Goal: Task Accomplishment & Management: Use online tool/utility

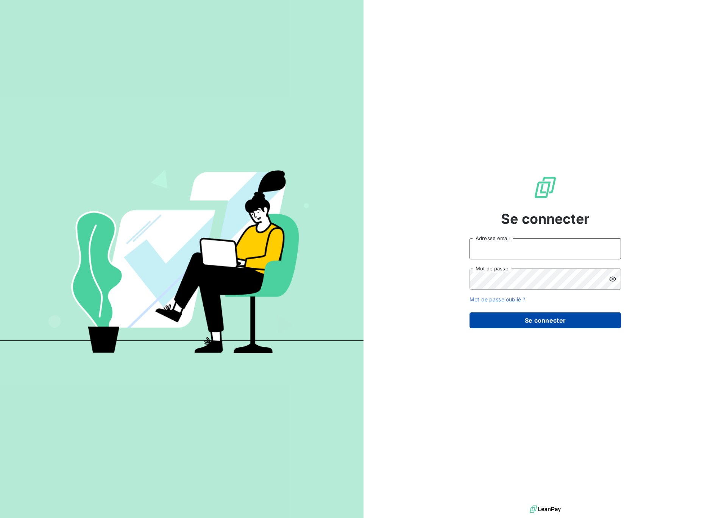
type input "[EMAIL_ADDRESS][DOMAIN_NAME]"
click at [542, 319] on button "Se connecter" at bounding box center [545, 320] width 151 height 16
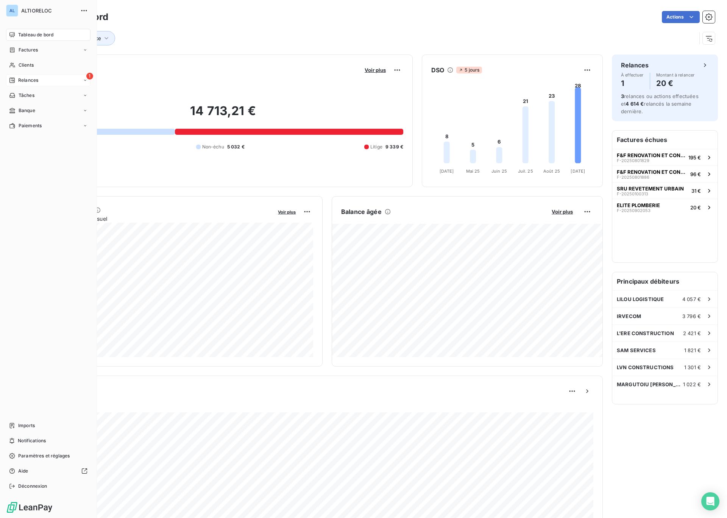
click at [38, 80] on div "1 Relances" at bounding box center [48, 80] width 84 height 12
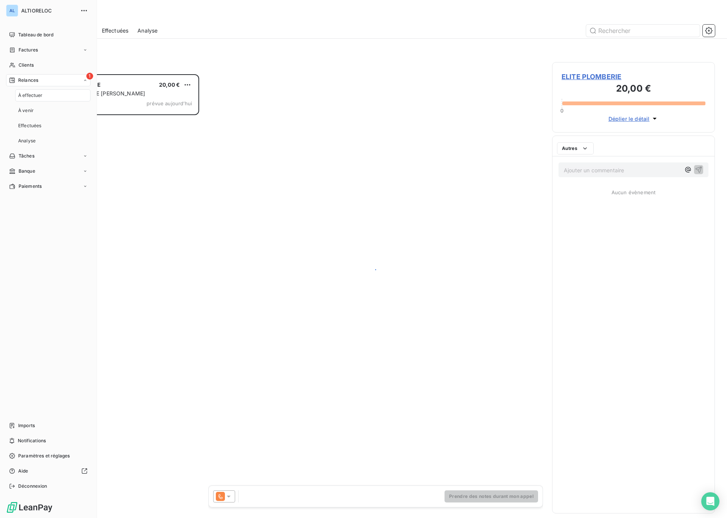
scroll to position [444, 163]
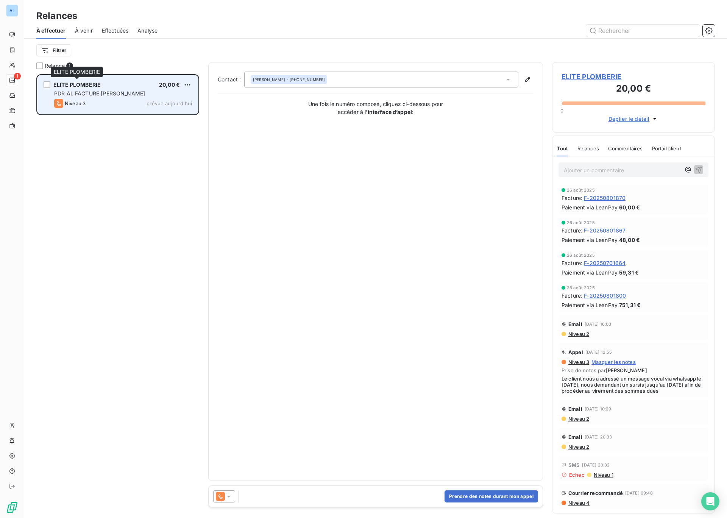
click at [79, 87] on span "ELITE PLOMBERIE" at bounding box center [76, 84] width 47 height 6
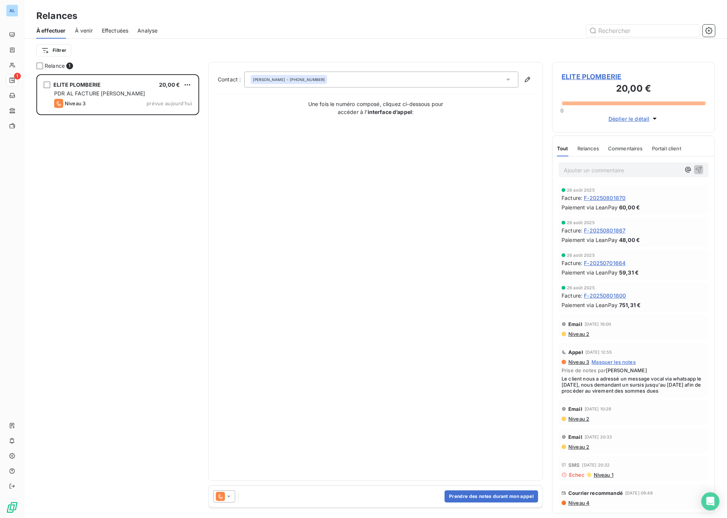
click at [228, 499] on icon at bounding box center [229, 497] width 8 height 8
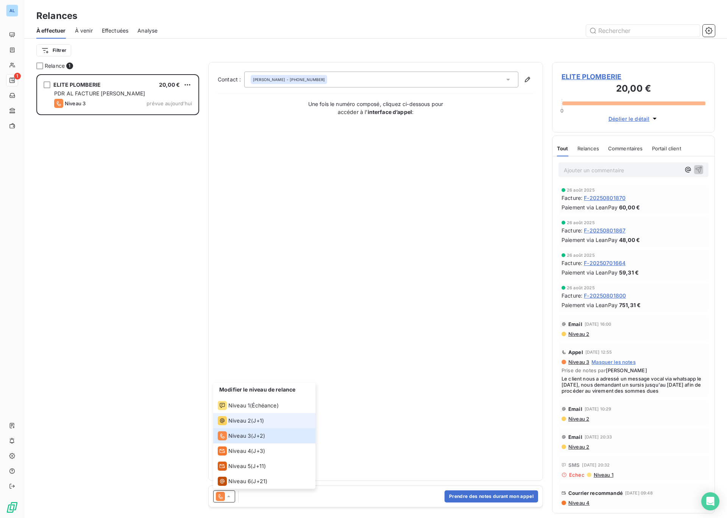
click at [229, 423] on span "Niveau 2" at bounding box center [239, 421] width 23 height 8
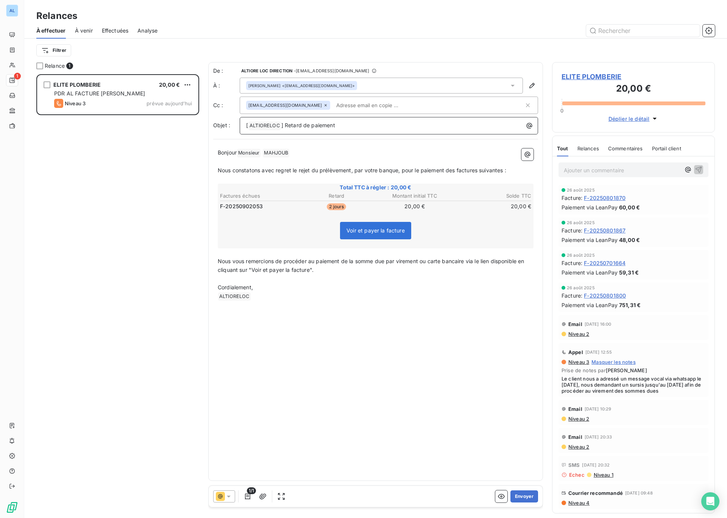
click at [285, 125] on span "] Retard de paiement" at bounding box center [308, 125] width 54 height 6
click at [524, 499] on button "Envoyer" at bounding box center [524, 496] width 28 height 12
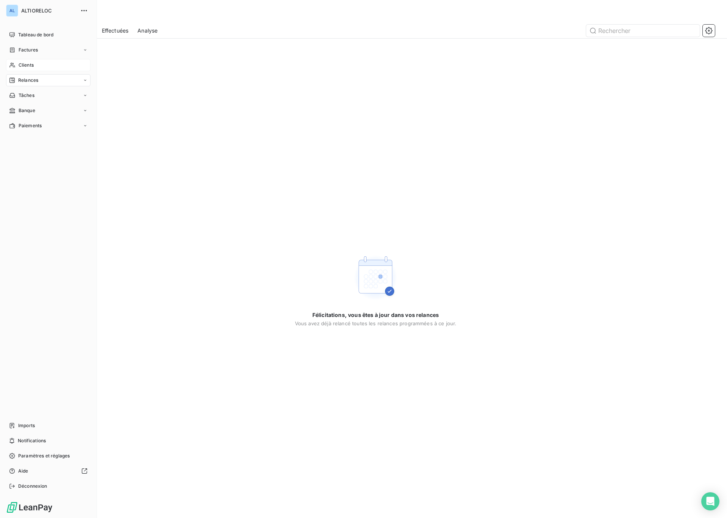
click at [24, 64] on span "Clients" at bounding box center [26, 65] width 15 height 7
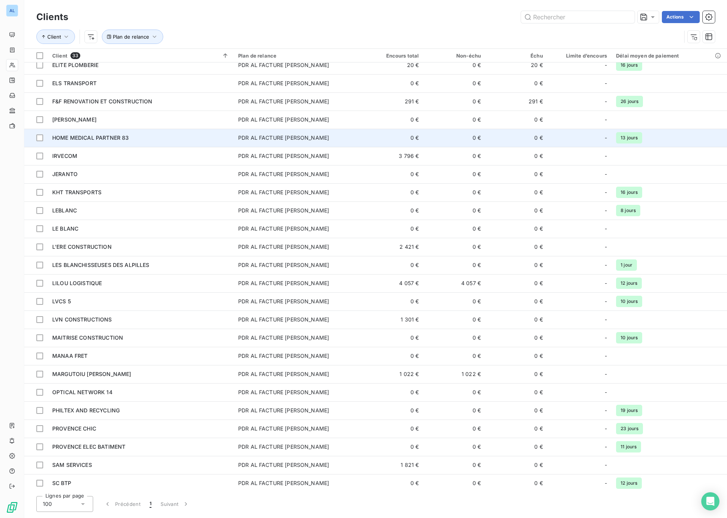
scroll to position [173, 0]
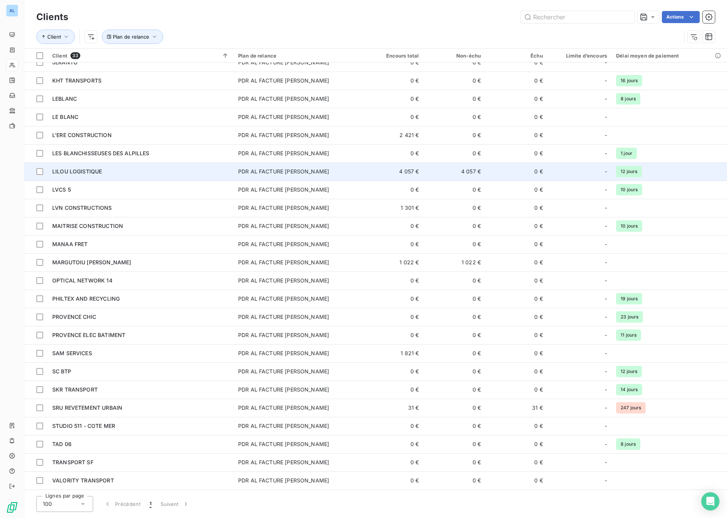
click at [96, 172] on span "LILOU LOGISTIQUE" at bounding box center [77, 171] width 50 height 6
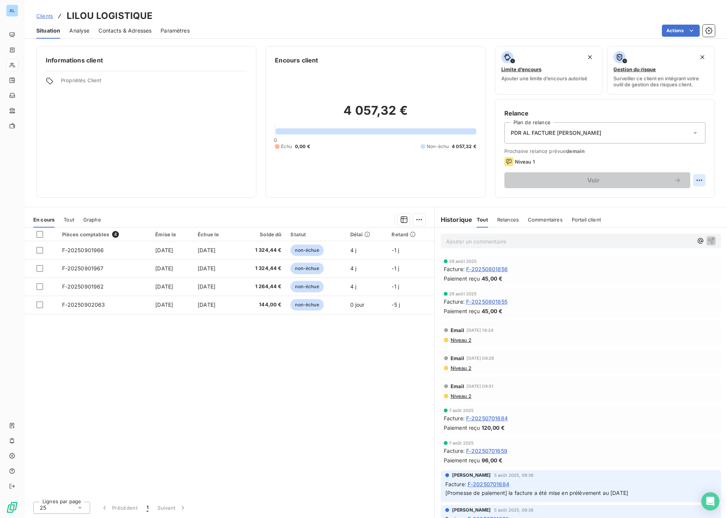
click at [698, 182] on html "AL Clients LILOU LOGISTIQUE Situation Analyse Contacts & Adresses Paramètres Ac…" at bounding box center [363, 259] width 727 height 518
click at [679, 198] on div "Replanifier cette action" at bounding box center [668, 197] width 68 height 12
select select "8"
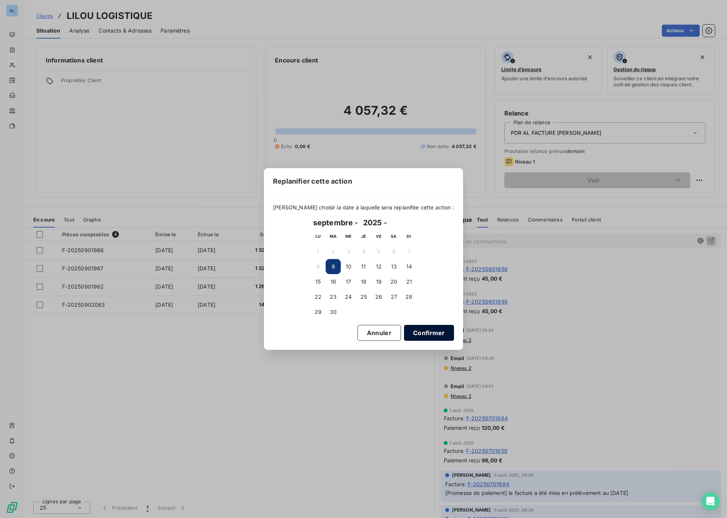
click at [407, 333] on button "Confirmer" at bounding box center [429, 333] width 50 height 16
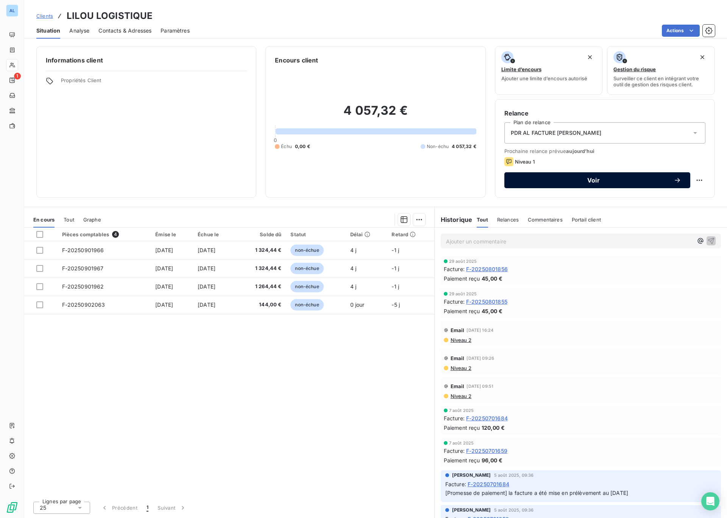
click at [579, 182] on span "Voir" at bounding box center [593, 180] width 160 height 6
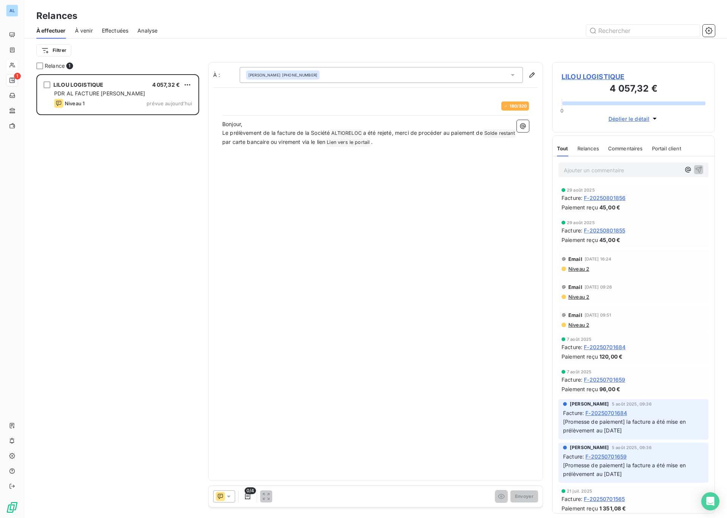
scroll to position [444, 163]
click at [231, 494] on icon at bounding box center [229, 497] width 8 height 8
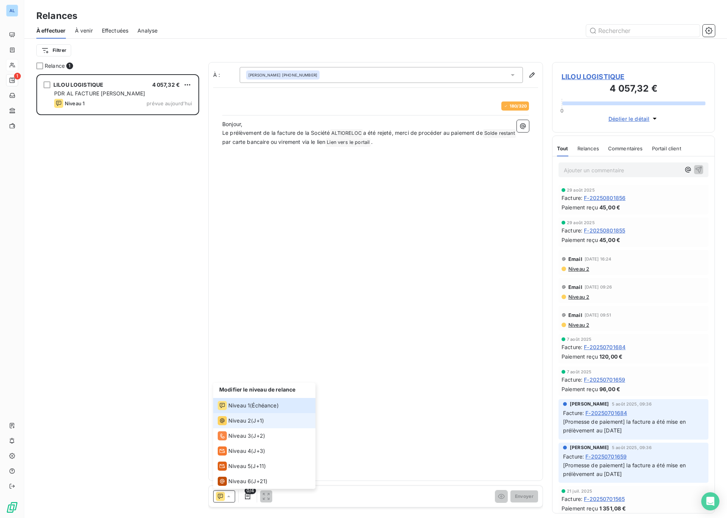
click at [249, 423] on span "Niveau 2" at bounding box center [239, 421] width 23 height 8
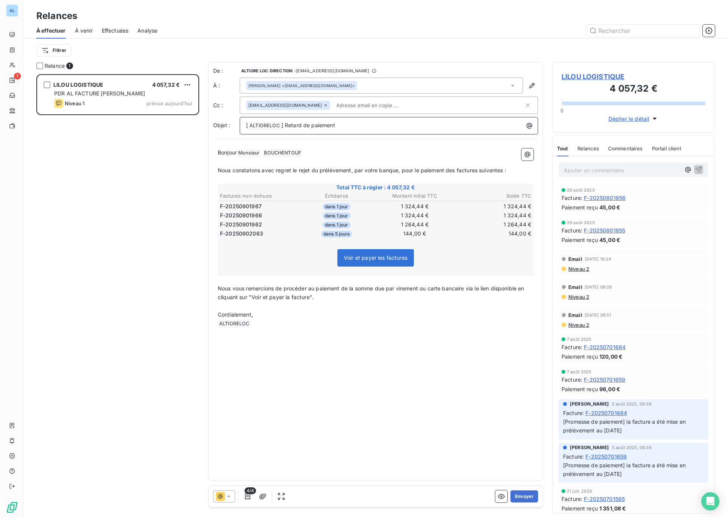
click at [285, 126] on span "] Retard de paiement" at bounding box center [308, 125] width 54 height 6
click at [344, 106] on input "text" at bounding box center [376, 105] width 87 height 11
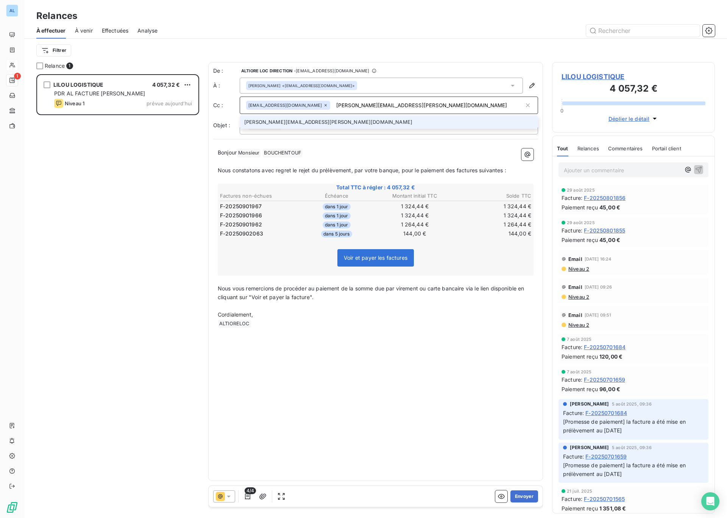
click at [219, 136] on div "De : ALTIORE LOC DIRECTION - [EMAIL_ADDRESS][DOMAIN_NAME] À : [PERSON_NAME] <[E…" at bounding box center [375, 271] width 335 height 419
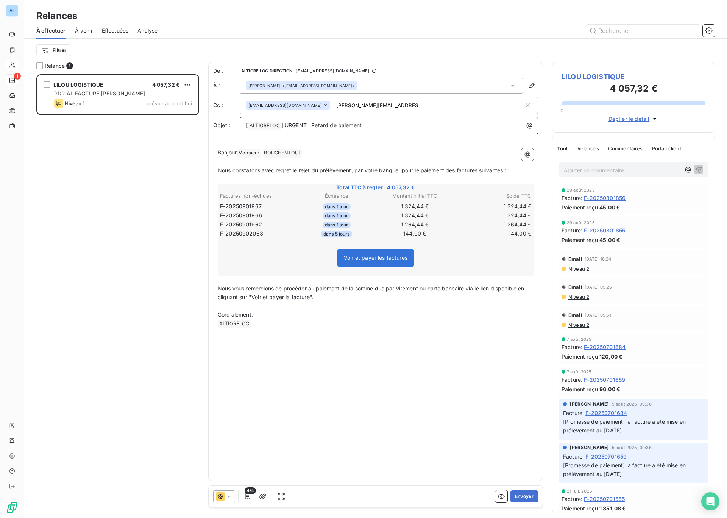
click at [391, 123] on p "[ ALTIORELOC ﻿ ] URGENT : Retard de paiement" at bounding box center [390, 125] width 289 height 9
click at [415, 106] on div "[EMAIL_ADDRESS][DOMAIN_NAME] [PERSON_NAME][DOMAIN_NAME][EMAIL_ADDRESS][PERSON_N…" at bounding box center [385, 105] width 278 height 11
type input "[PERSON_NAME][EMAIL_ADDRESS][PERSON_NAME][DOMAIN_NAME]"
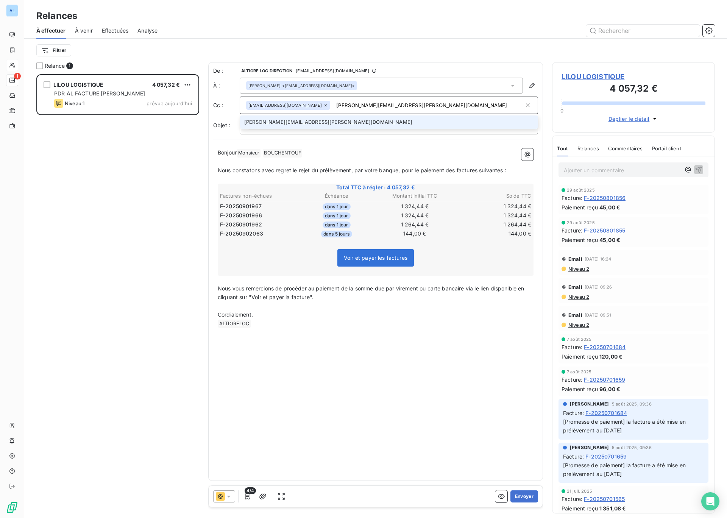
click at [364, 125] on li "[PERSON_NAME][EMAIL_ADDRESS][PERSON_NAME][DOMAIN_NAME]" at bounding box center [389, 121] width 298 height 13
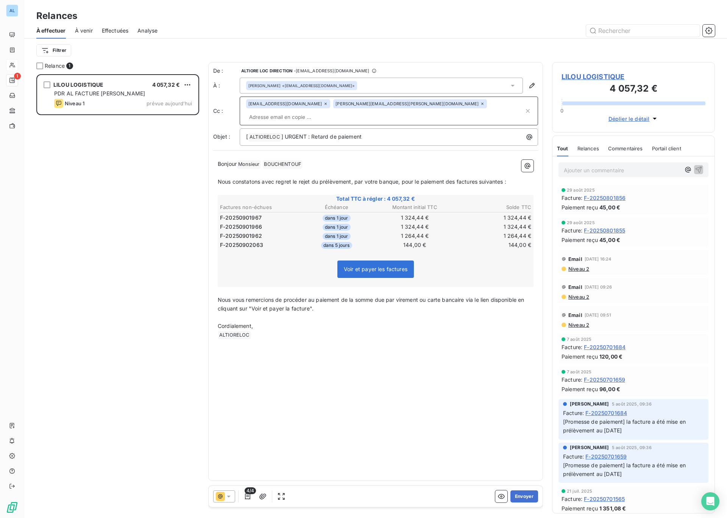
click at [469, 111] on input "text" at bounding box center [385, 116] width 278 height 11
click at [421, 42] on div "Filtrer" at bounding box center [375, 50] width 679 height 23
click at [521, 495] on button "Envoyer" at bounding box center [524, 496] width 28 height 12
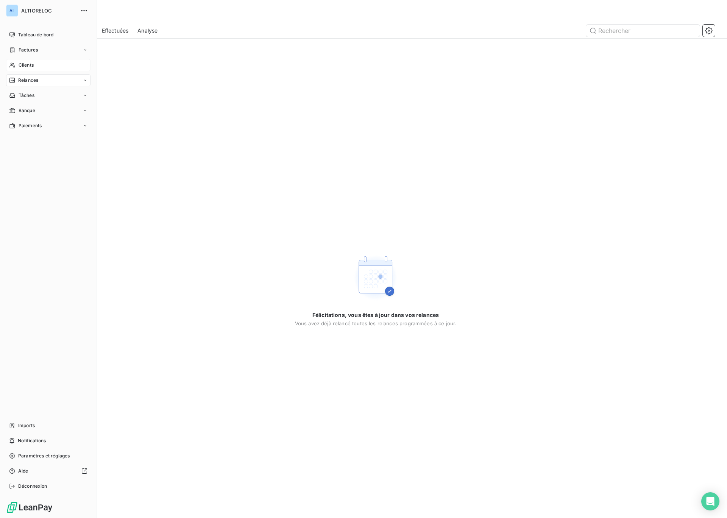
click at [28, 67] on span "Clients" at bounding box center [26, 65] width 15 height 7
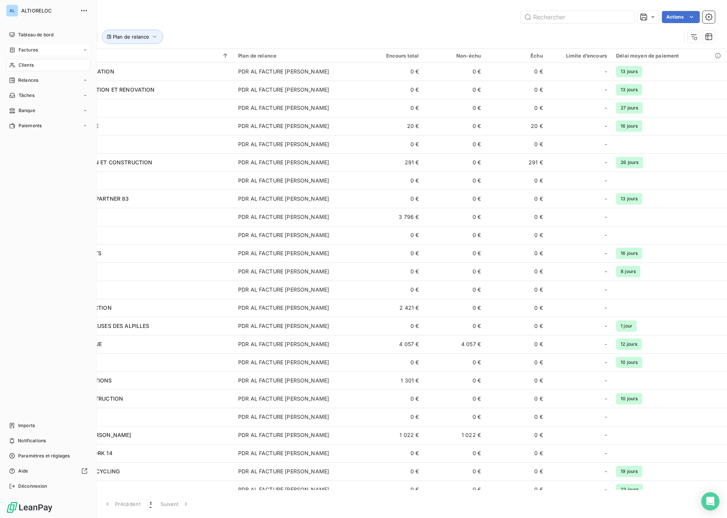
click at [26, 52] on span "Factures" at bounding box center [28, 50] width 19 height 7
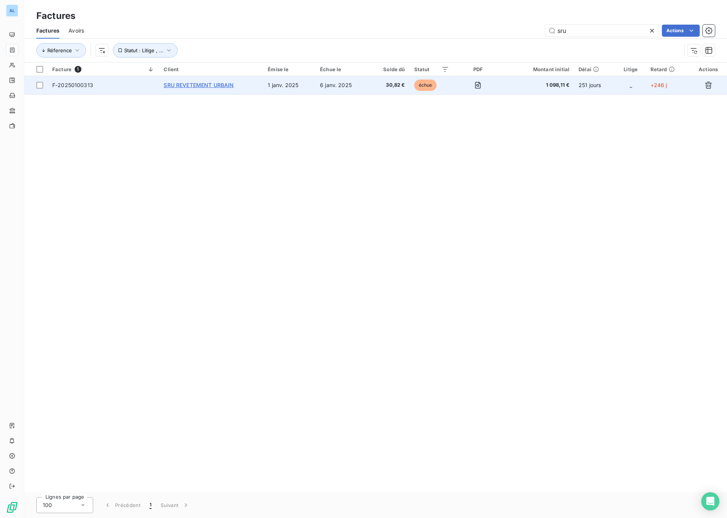
click at [189, 88] on span "SRU REVETEMENT URBAIN" at bounding box center [199, 85] width 70 height 6
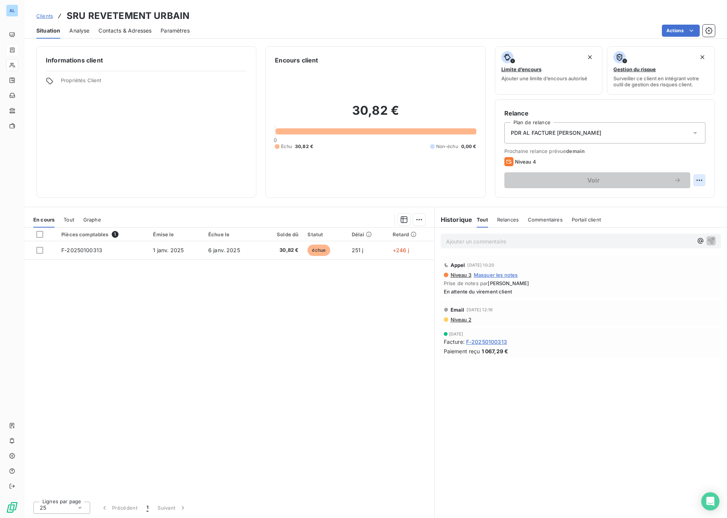
click at [700, 180] on html "AL Clients SRU REVETEMENT URBAIN Situation Analyse Contacts & Adresses Paramètr…" at bounding box center [363, 259] width 727 height 518
click at [661, 196] on div "Replanifier cette action" at bounding box center [668, 197] width 68 height 12
select select "8"
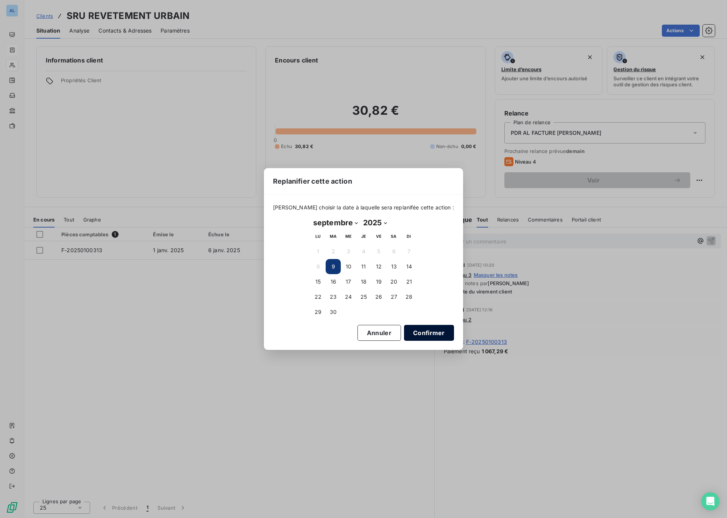
click at [412, 335] on button "Confirmer" at bounding box center [429, 333] width 50 height 16
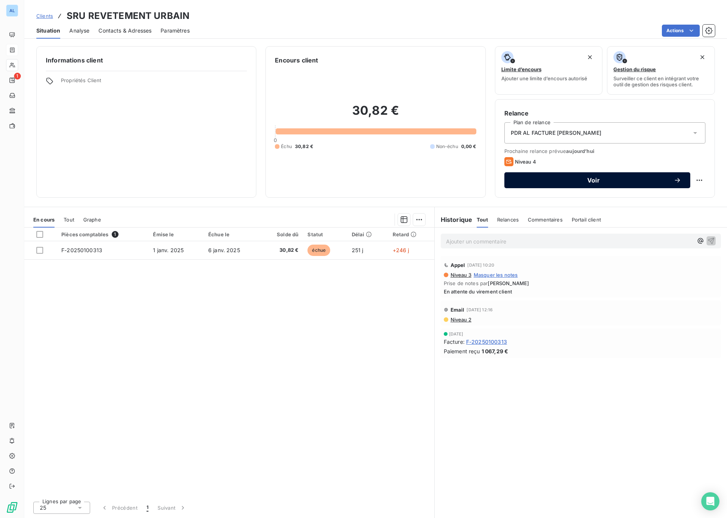
click at [575, 184] on button "Voir" at bounding box center [597, 180] width 186 height 16
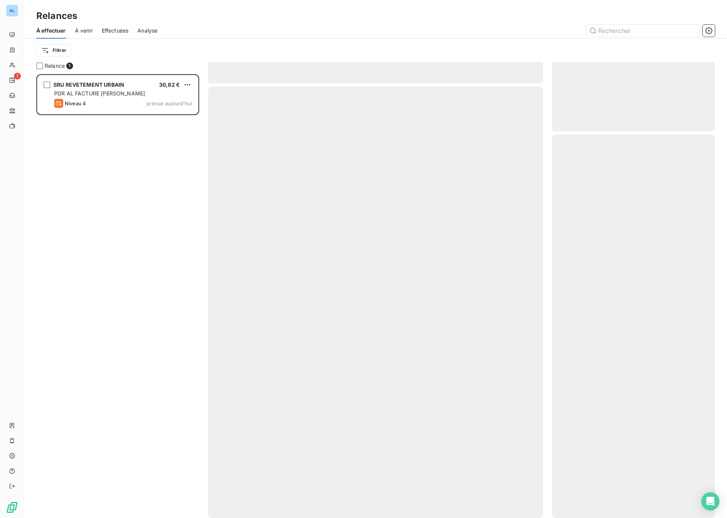
scroll to position [444, 163]
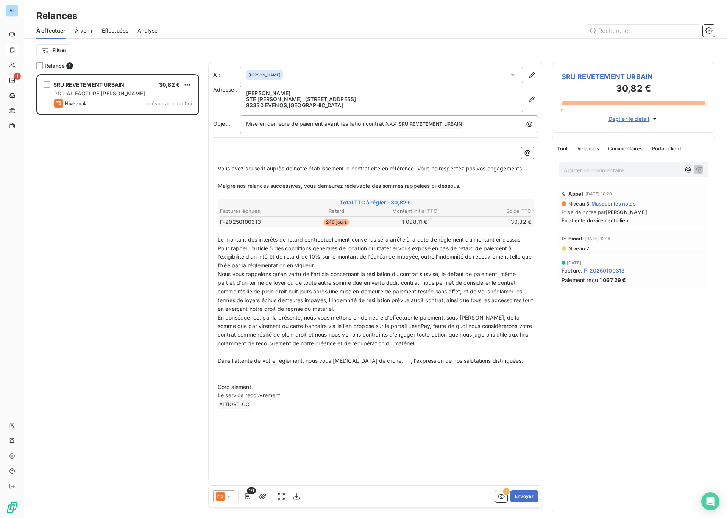
click at [228, 497] on icon at bounding box center [229, 497] width 8 height 8
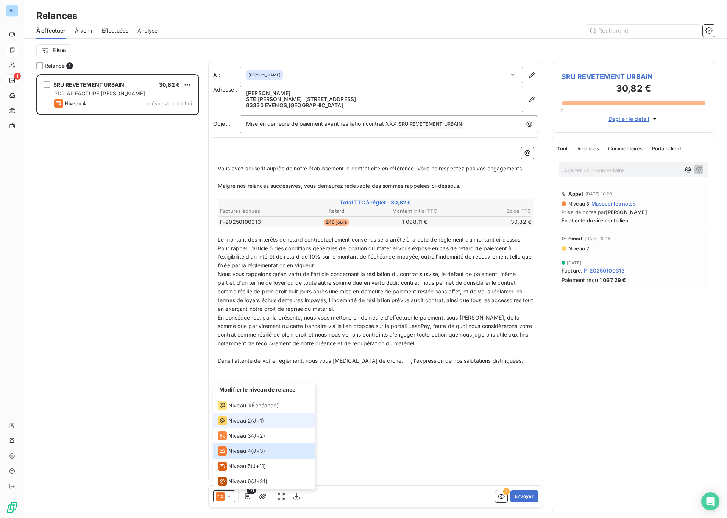
click at [237, 423] on span "Niveau 2" at bounding box center [239, 421] width 23 height 8
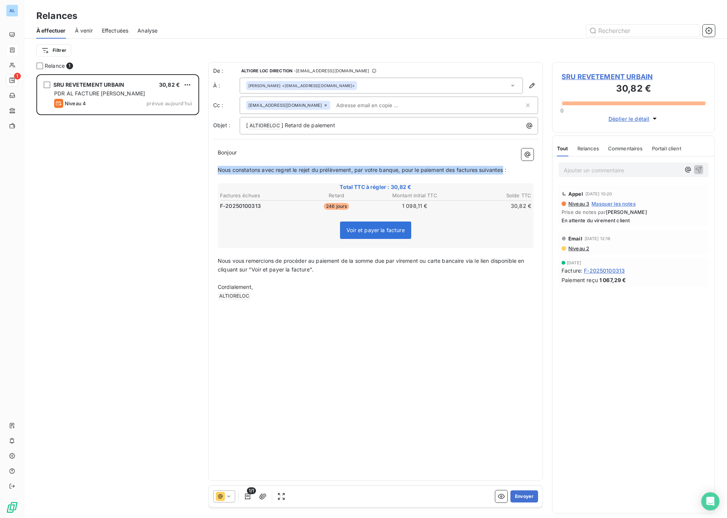
drag, startPoint x: 218, startPoint y: 169, endPoint x: 504, endPoint y: 173, distance: 285.2
click at [504, 173] on span "Nous constatons avec regret le rejet du prélèvement, par votre banque, pour le …" at bounding box center [362, 170] width 289 height 6
click at [520, 170] on p "Nous faisons suite à notre échange et notre mail précédent au sujet du delta su…" at bounding box center [376, 170] width 316 height 9
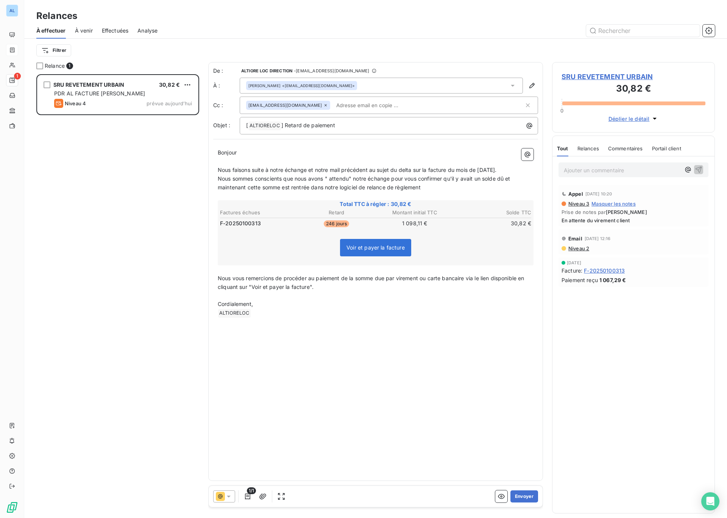
click at [512, 178] on span "Nous sommes conscients que nous avons " attendu" notre échange pour vous confir…" at bounding box center [365, 182] width 294 height 15
click at [428, 187] on p "Nous sommes conscients que nous avons " attendu" notre échange pour vous confir…" at bounding box center [376, 183] width 316 height 17
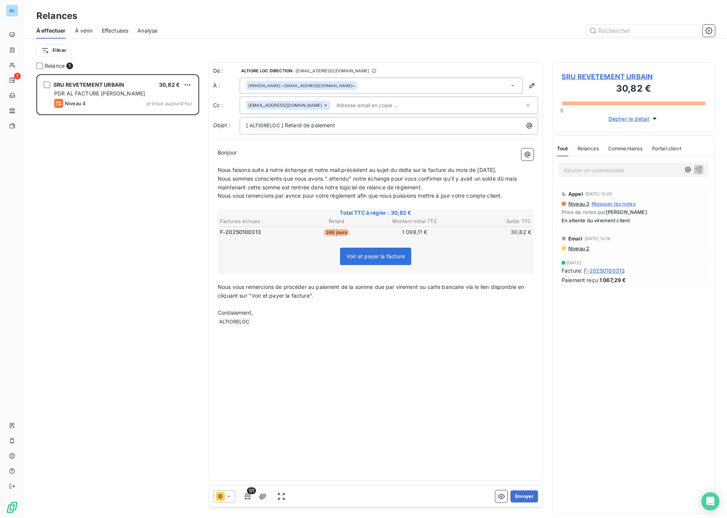
click at [508, 179] on span "Nous sommes conscients que nous avons " attendu" notre échange pour vous confir…" at bounding box center [368, 182] width 301 height 15
click at [342, 105] on input "text" at bounding box center [376, 105] width 87 height 11
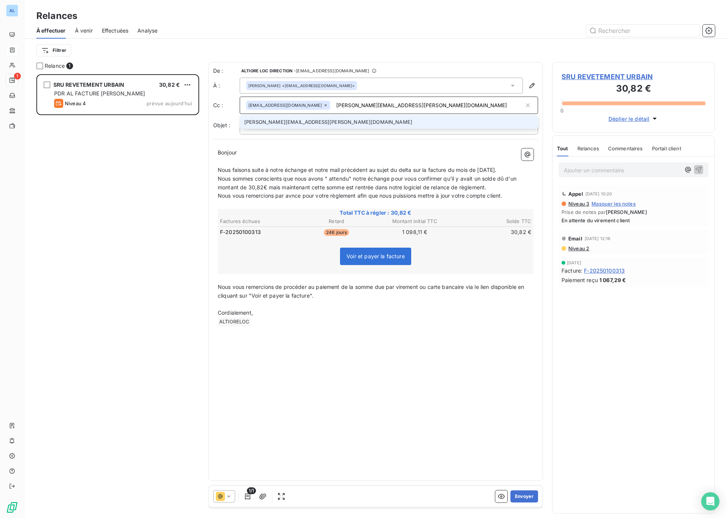
type input "[PERSON_NAME][EMAIL_ADDRESS][PERSON_NAME][DOMAIN_NAME]"
click at [335, 125] on li "[PERSON_NAME][EMAIL_ADDRESS][PERSON_NAME][DOMAIN_NAME]" at bounding box center [389, 121] width 298 height 13
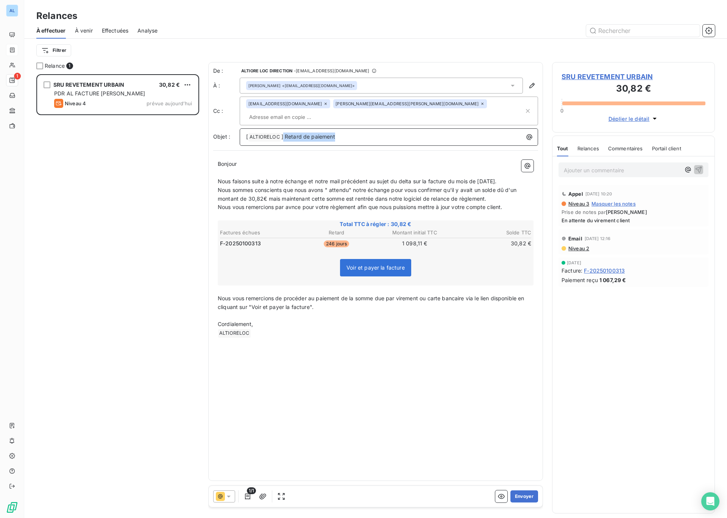
drag, startPoint x: 338, startPoint y: 125, endPoint x: 284, endPoint y: 122, distance: 54.6
click at [284, 133] on p "[ ALTIORELOC ﻿ ] Retard de paiement" at bounding box center [390, 137] width 289 height 9
click at [521, 496] on button "Envoyer" at bounding box center [524, 496] width 28 height 12
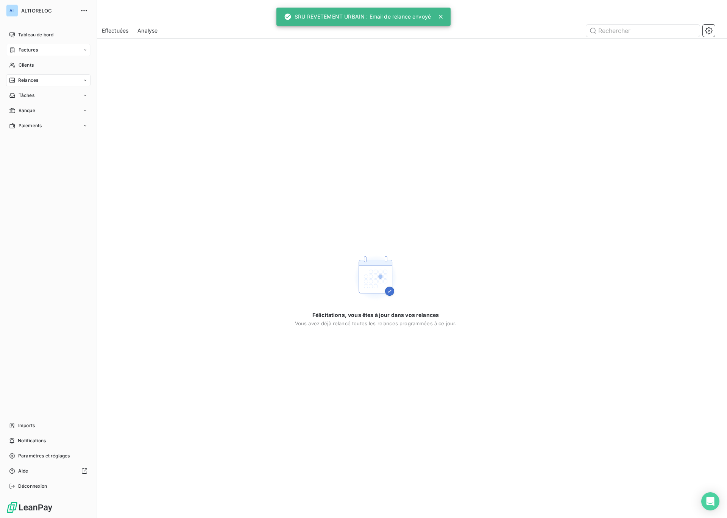
click at [27, 52] on span "Factures" at bounding box center [28, 50] width 19 height 7
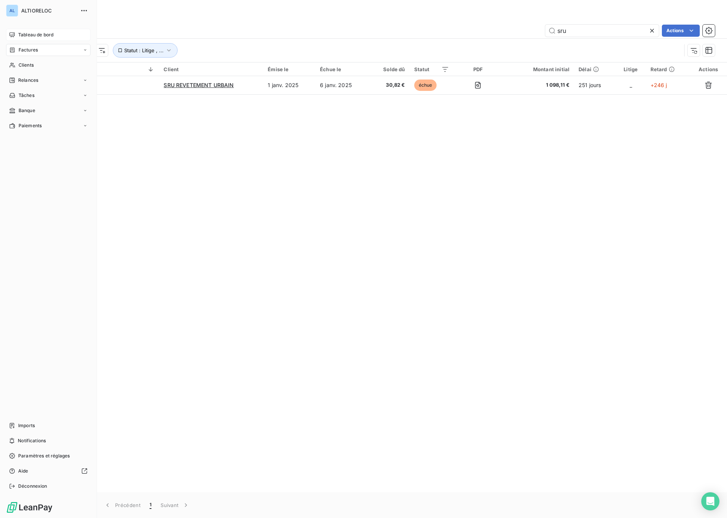
click at [24, 35] on span "Tableau de bord" at bounding box center [35, 34] width 35 height 7
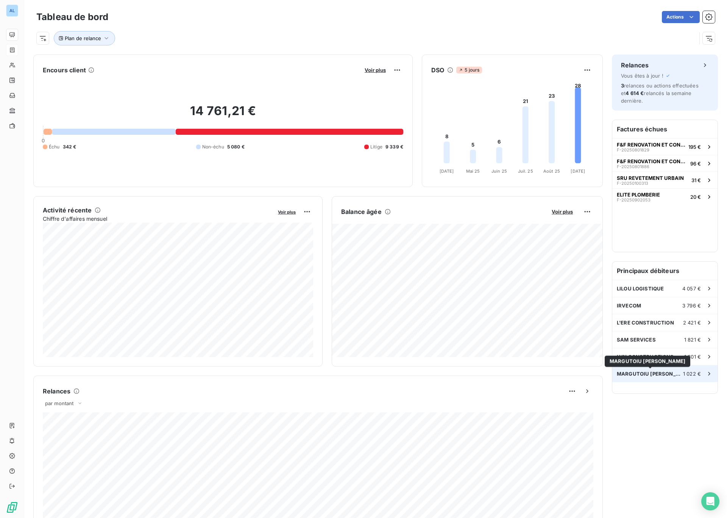
click at [621, 372] on span "MARGUTOIU [PERSON_NAME]" at bounding box center [650, 374] width 66 height 6
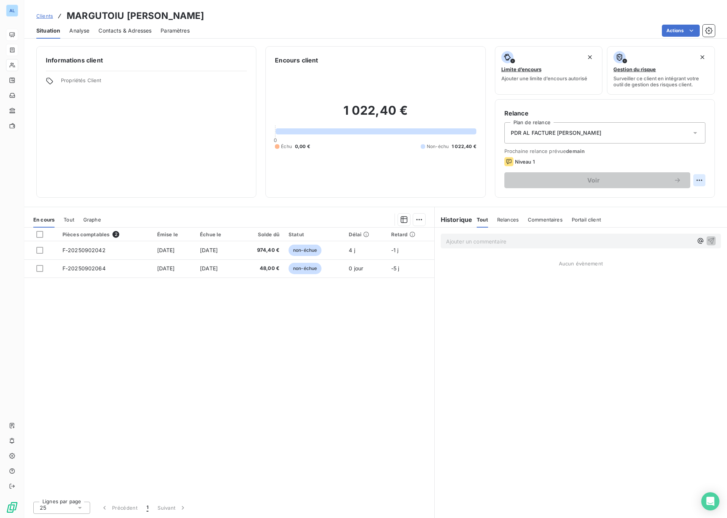
click at [697, 180] on html "AL Clients MARGUTOIU CHRISTIAN-FLORIN Situation Analyse Contacts & Adresses Par…" at bounding box center [363, 259] width 727 height 518
click at [665, 201] on div "Replanifier cette action" at bounding box center [668, 197] width 68 height 12
select select "8"
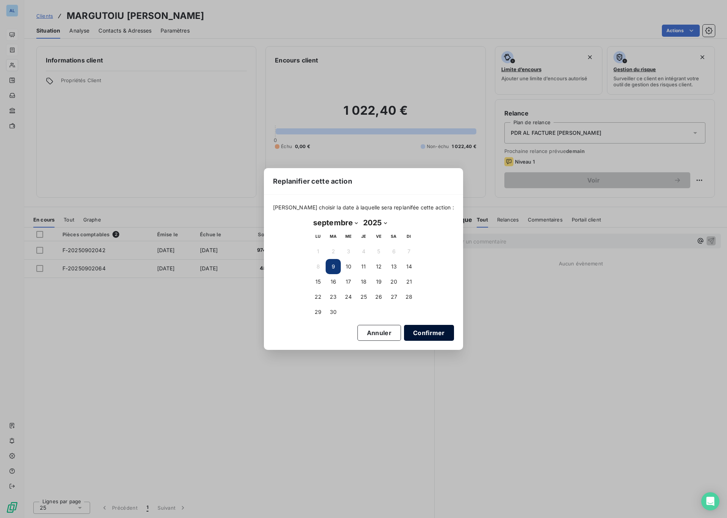
click at [418, 332] on button "Confirmer" at bounding box center [429, 333] width 50 height 16
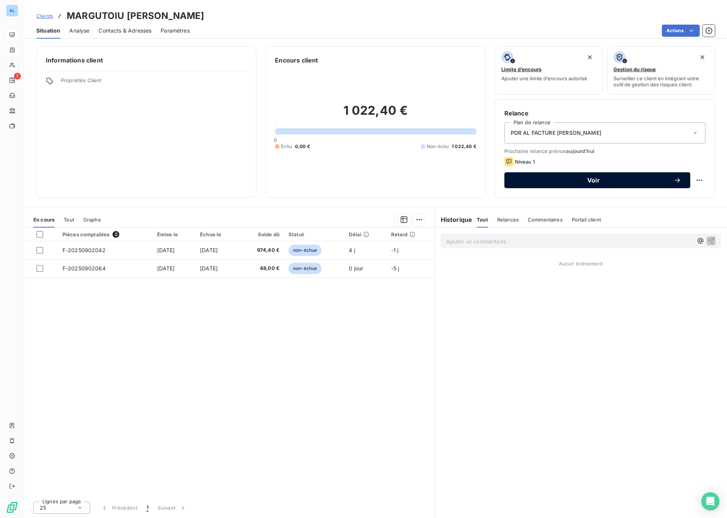
click at [572, 182] on span "Voir" at bounding box center [593, 180] width 160 height 6
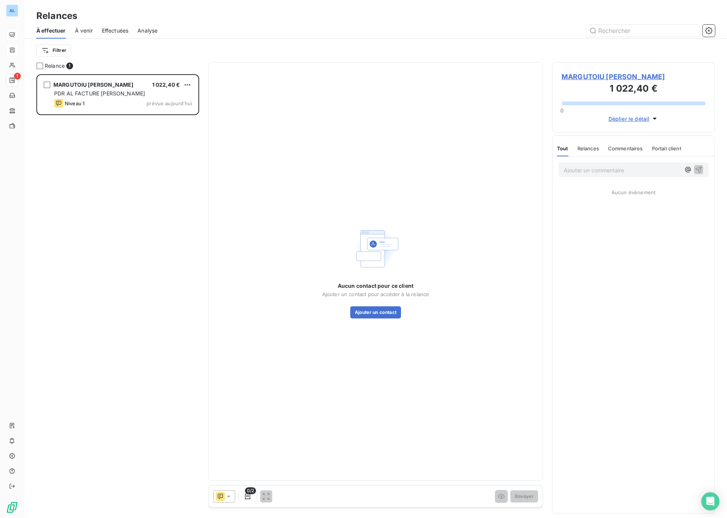
scroll to position [444, 163]
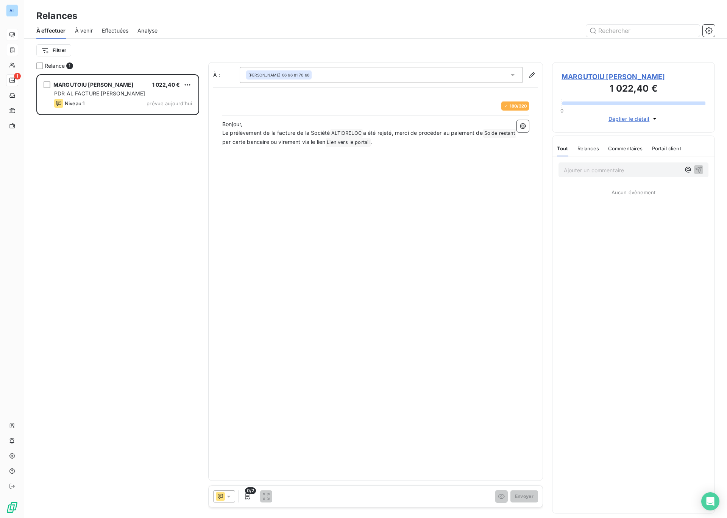
click at [230, 499] on icon at bounding box center [229, 497] width 8 height 8
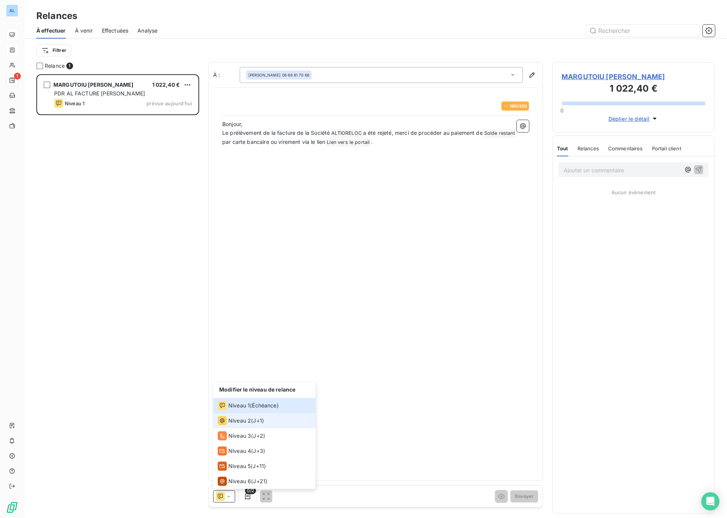
click at [245, 421] on span "Niveau 2" at bounding box center [239, 421] width 23 height 8
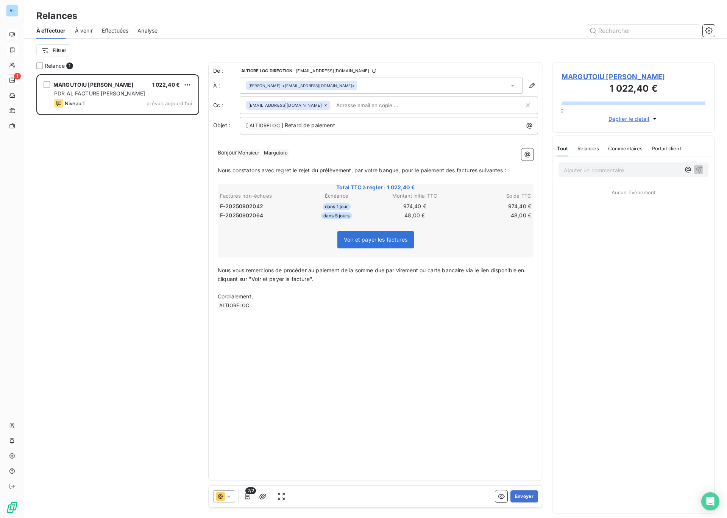
click at [356, 105] on input "text" at bounding box center [376, 105] width 87 height 11
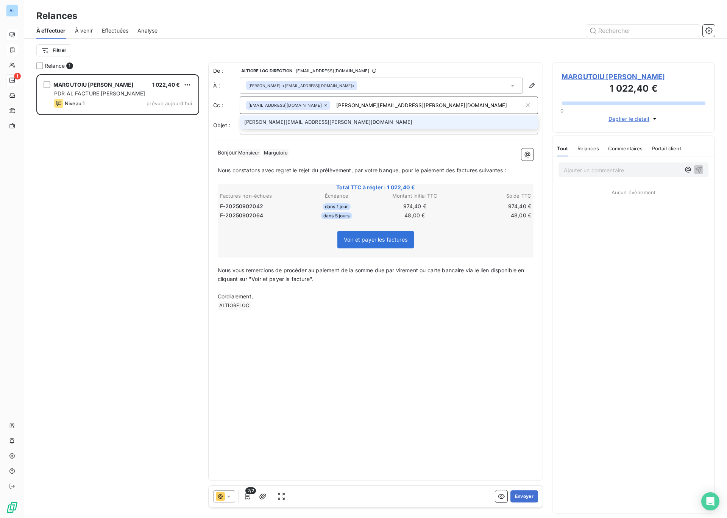
type input "[PERSON_NAME][EMAIL_ADDRESS][PERSON_NAME][DOMAIN_NAME]"
click at [313, 123] on li "[PERSON_NAME][EMAIL_ADDRESS][PERSON_NAME][DOMAIN_NAME]" at bounding box center [389, 121] width 298 height 13
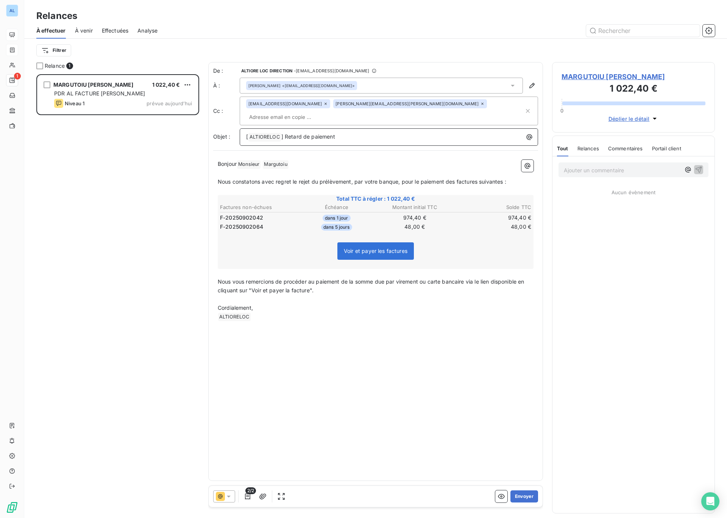
click at [285, 133] on span "] Retard de paiement" at bounding box center [308, 136] width 54 height 6
click at [303, 133] on span "] URGNET / Retard de paiement" at bounding box center [321, 136] width 81 height 6
click at [450, 178] on span "Nous constatons avec regret le rejet du prélèvement, par votre banque, pour le …" at bounding box center [362, 181] width 289 height 6
drag, startPoint x: 447, startPoint y: 169, endPoint x: 503, endPoint y: 171, distance: 55.7
click at [503, 178] on span "Nous constatons avec regret le rejet du prélèvement, par votre banque, pour le …" at bounding box center [362, 181] width 289 height 6
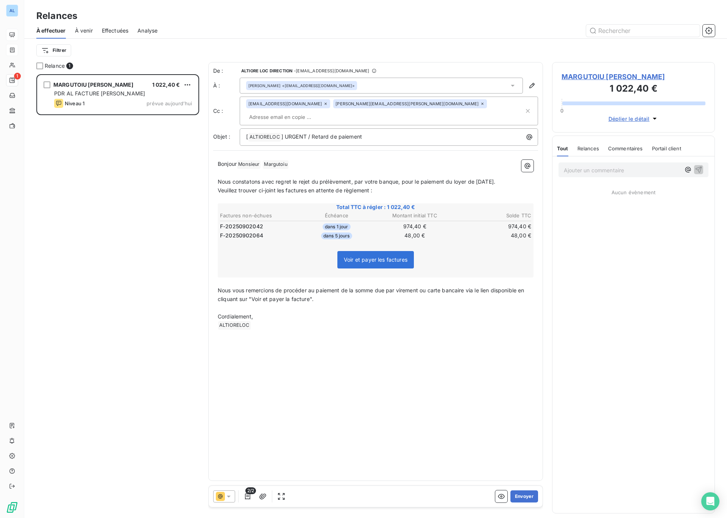
click at [474, 178] on span "Nous constatons avec regret le rejet du prélèvement, par votre banque, pour le …" at bounding box center [357, 181] width 278 height 6
click at [469, 178] on span "Nous constatons avec regret le rejet du prélèvement, par votre banque, pour le …" at bounding box center [357, 181] width 278 height 6
click at [523, 496] on button "Envoyer" at bounding box center [524, 496] width 28 height 12
